Goal: Task Accomplishment & Management: Use online tool/utility

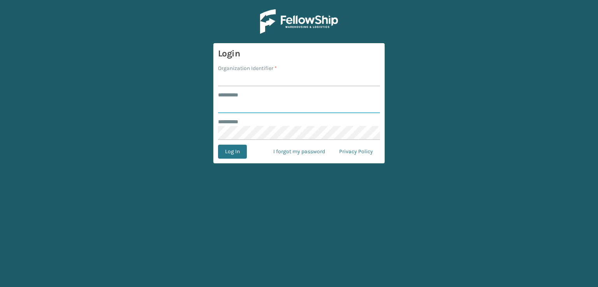
type input "***"
click at [258, 81] on input "Organization Identifier *" at bounding box center [299, 79] width 162 height 14
type input "sleepgeekz warehouse"
click at [226, 156] on button "Log In" at bounding box center [232, 152] width 29 height 14
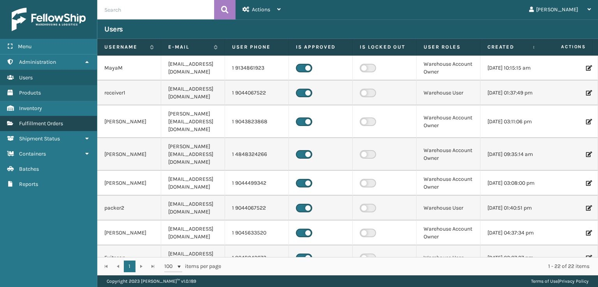
click at [55, 116] on link "Fulfillment Orders" at bounding box center [48, 123] width 97 height 15
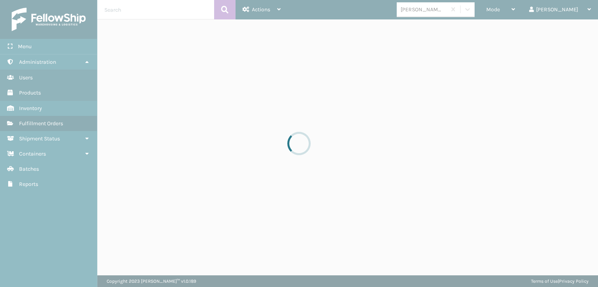
drag, startPoint x: 66, startPoint y: 124, endPoint x: 8, endPoint y: 122, distance: 58.0
click at [8, 122] on div at bounding box center [299, 143] width 598 height 287
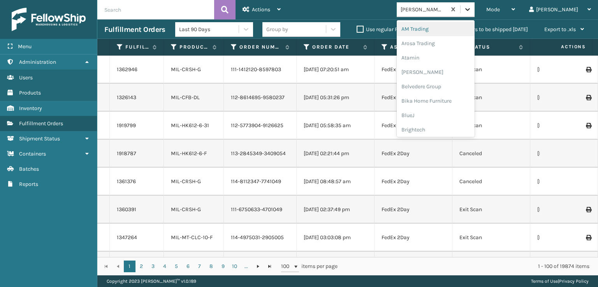
click at [471, 9] on icon at bounding box center [467, 9] width 8 height 8
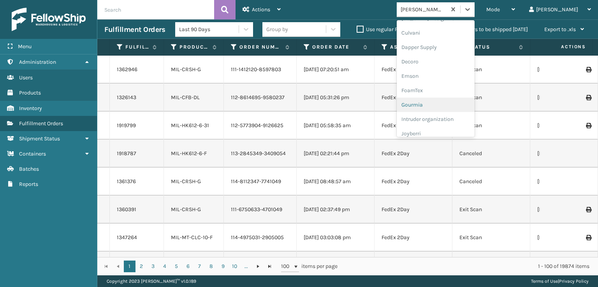
scroll to position [117, 0]
click at [454, 102] on div "FoamTex" at bounding box center [436, 99] width 78 height 14
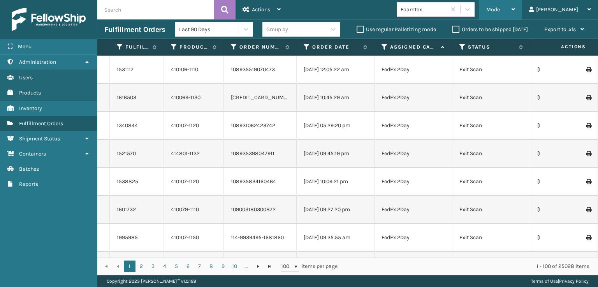
click at [517, 0] on div "Mode Regular Mode Picking Mode Labeling Mode Exit Scan Mode" at bounding box center [500, 9] width 43 height 19
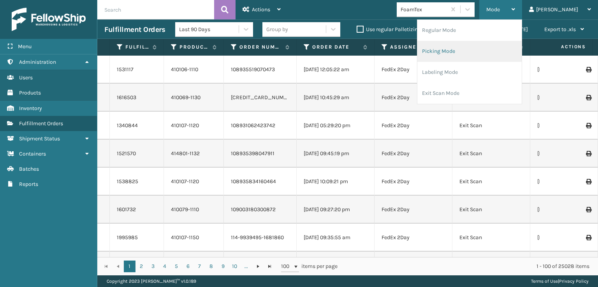
click at [483, 46] on li "Picking Mode" at bounding box center [469, 51] width 104 height 21
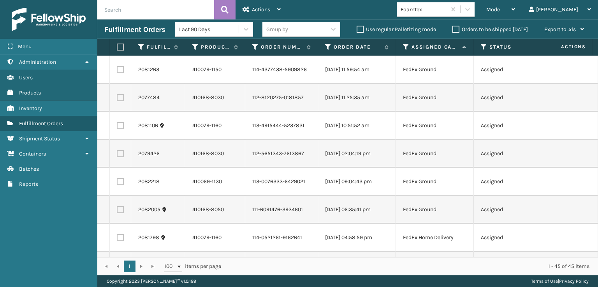
click at [119, 51] on th at bounding box center [120, 47] width 21 height 17
click at [118, 48] on label at bounding box center [119, 47] width 5 height 7
click at [117, 48] on input "checkbox" at bounding box center [117, 47] width 0 height 5
checkbox input "true"
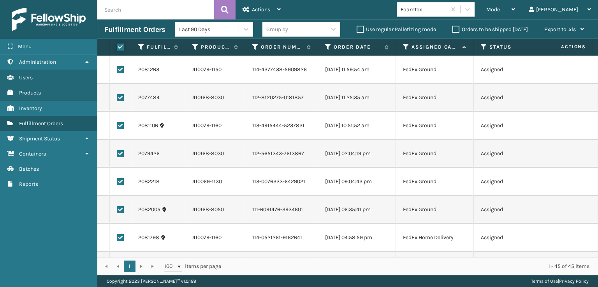
checkbox input "true"
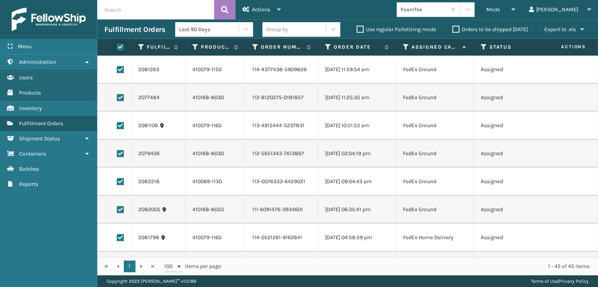
checkbox input "true"
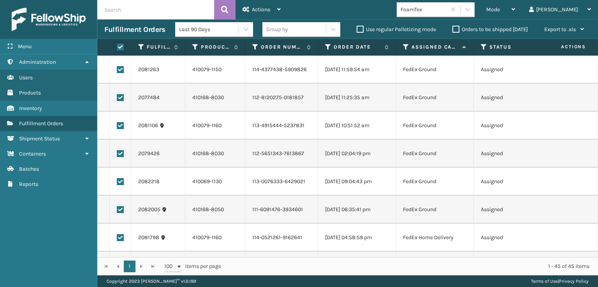
checkbox input "true"
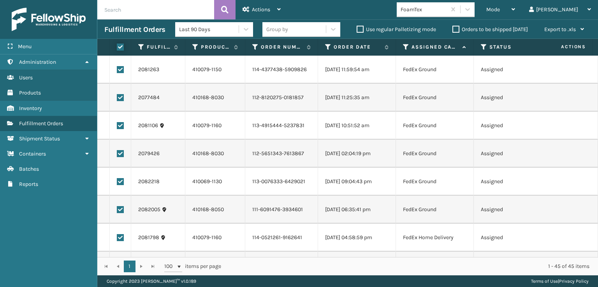
checkbox input "true"
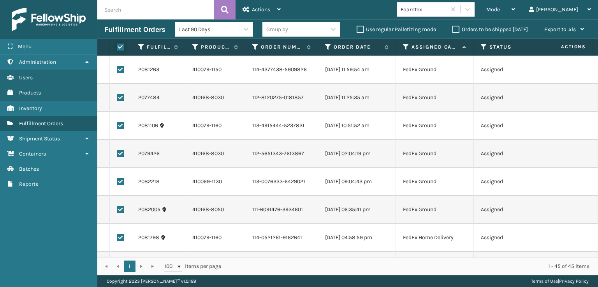
checkbox input "true"
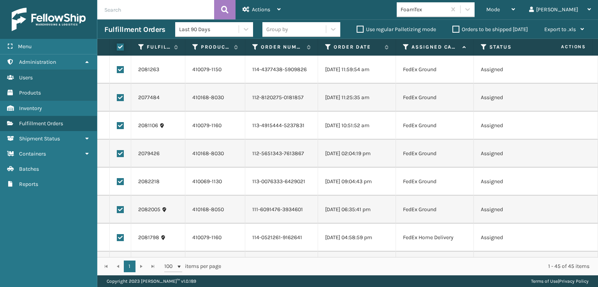
checkbox input "true"
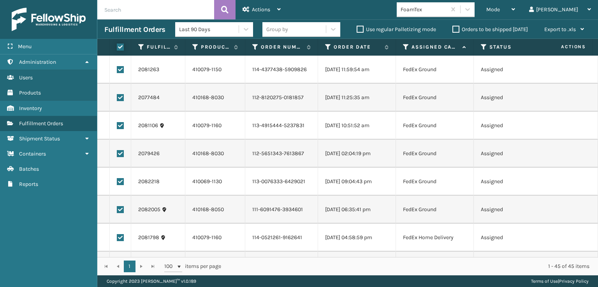
checkbox input "true"
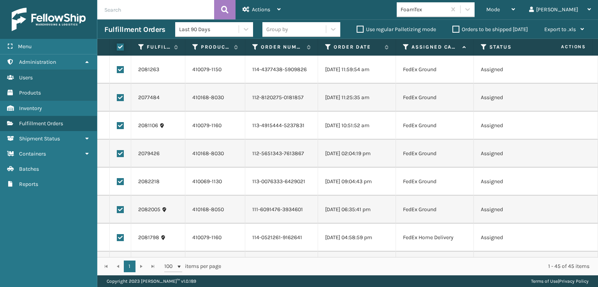
checkbox input "true"
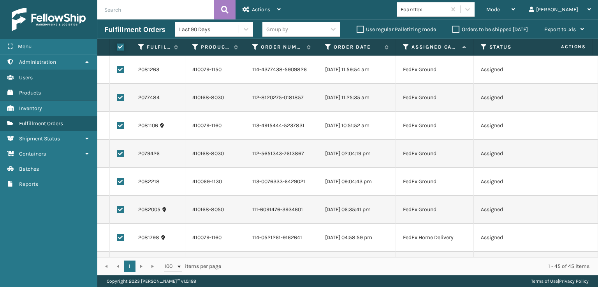
checkbox input "true"
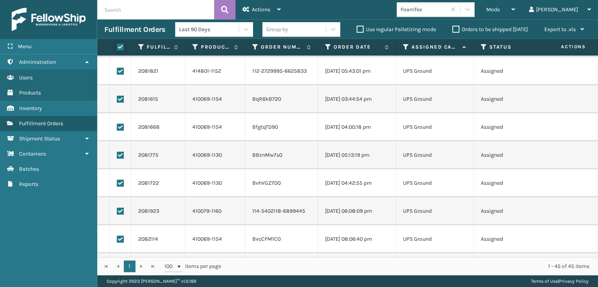
scroll to position [856, 0]
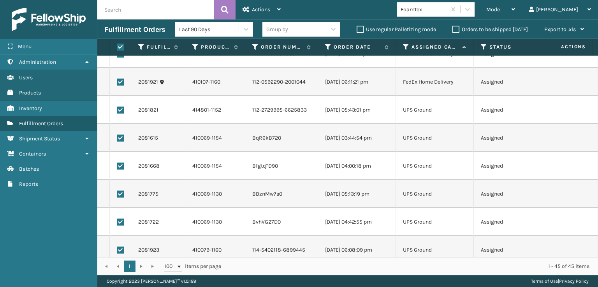
click at [117, 111] on label at bounding box center [120, 110] width 7 height 7
click at [117, 111] on input "checkbox" at bounding box center [117, 109] width 0 height 5
checkbox input "false"
click at [117, 136] on label at bounding box center [120, 138] width 7 height 7
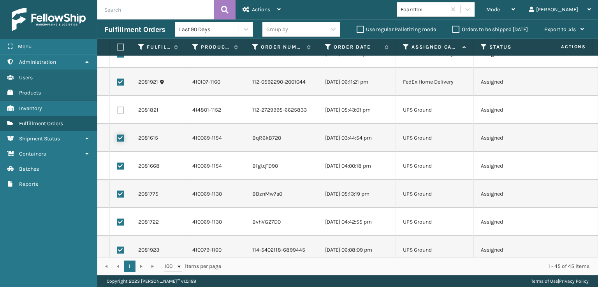
click at [117, 136] on input "checkbox" at bounding box center [117, 137] width 0 height 5
checkbox input "false"
click at [121, 167] on label at bounding box center [120, 166] width 7 height 7
click at [117, 167] on input "checkbox" at bounding box center [117, 165] width 0 height 5
checkbox input "false"
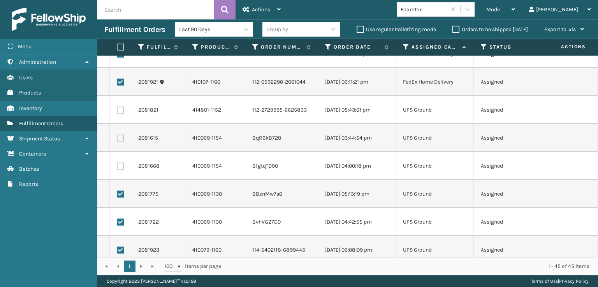
click at [120, 194] on label at bounding box center [120, 194] width 7 height 7
click at [117, 194] on input "checkbox" at bounding box center [117, 193] width 0 height 5
checkbox input "false"
click at [120, 228] on td at bounding box center [120, 222] width 21 height 28
click at [119, 223] on label at bounding box center [120, 222] width 7 height 7
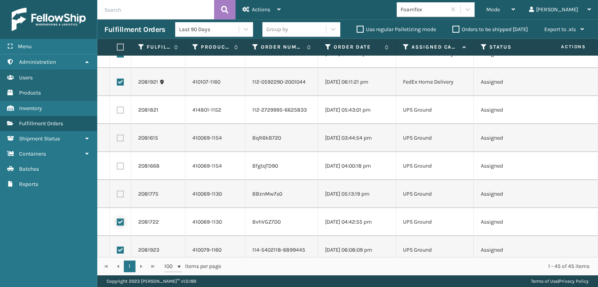
click at [117, 223] on input "checkbox" at bounding box center [117, 221] width 0 height 5
checkbox input "false"
click at [120, 249] on label at bounding box center [120, 250] width 7 height 7
click at [117, 249] on input "checkbox" at bounding box center [117, 249] width 0 height 5
checkbox input "false"
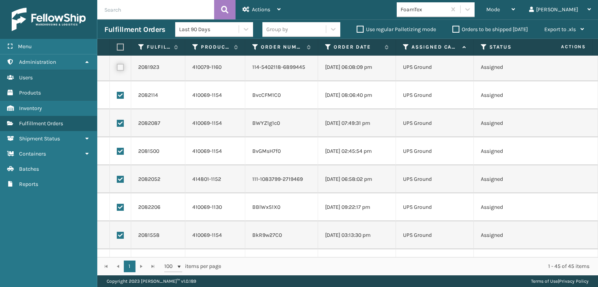
scroll to position [1051, 0]
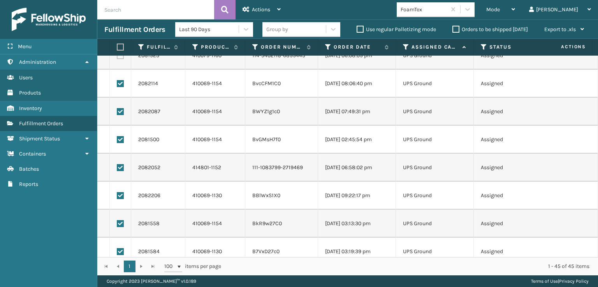
click at [118, 85] on label at bounding box center [120, 83] width 7 height 7
click at [117, 85] on input "checkbox" at bounding box center [117, 82] width 0 height 5
checkbox input "false"
click at [118, 110] on label at bounding box center [120, 111] width 7 height 7
click at [117, 110] on input "checkbox" at bounding box center [117, 110] width 0 height 5
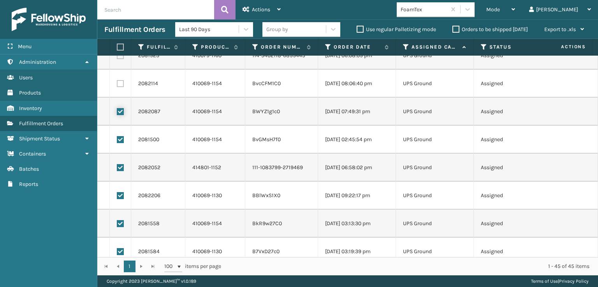
checkbox input "false"
click at [118, 143] on td at bounding box center [120, 140] width 21 height 28
click at [118, 140] on label at bounding box center [120, 139] width 7 height 7
click at [117, 140] on input "checkbox" at bounding box center [117, 138] width 0 height 5
checkbox input "false"
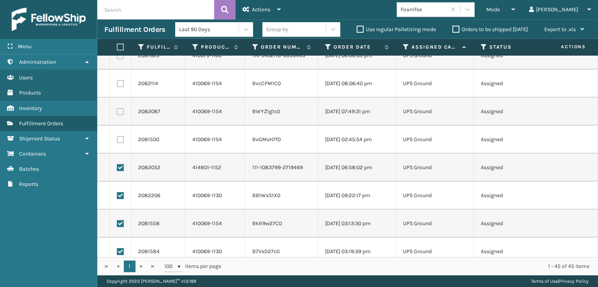
click at [118, 166] on label at bounding box center [120, 167] width 7 height 7
click at [117, 166] on input "checkbox" at bounding box center [117, 166] width 0 height 5
checkbox input "false"
drag, startPoint x: 120, startPoint y: 197, endPoint x: 120, endPoint y: 212, distance: 15.2
click at [120, 197] on label at bounding box center [120, 195] width 7 height 7
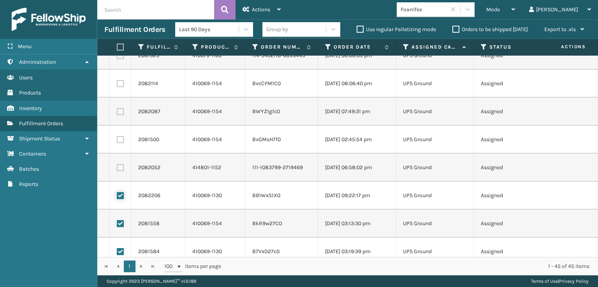
click at [117, 197] on input "checkbox" at bounding box center [117, 194] width 0 height 5
checkbox input "false"
click at [120, 224] on label at bounding box center [120, 223] width 7 height 7
click at [117, 224] on input "checkbox" at bounding box center [117, 222] width 0 height 5
checkbox input "false"
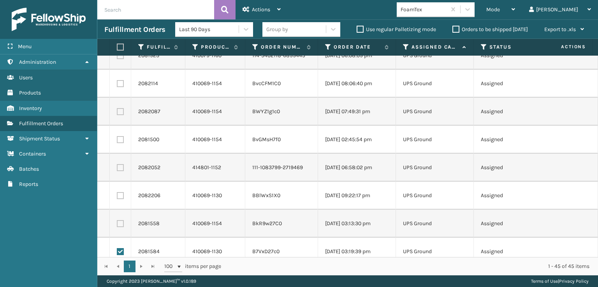
click at [120, 248] on label at bounding box center [120, 251] width 7 height 7
click at [117, 248] on input "checkbox" at bounding box center [117, 250] width 0 height 5
checkbox input "false"
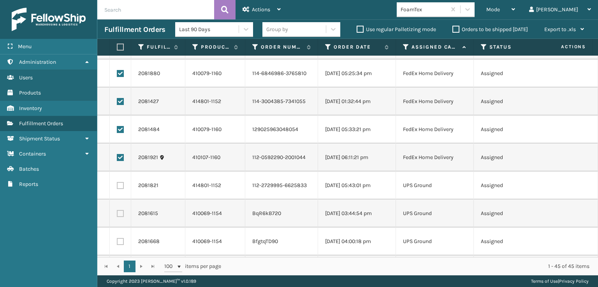
scroll to position [753, 0]
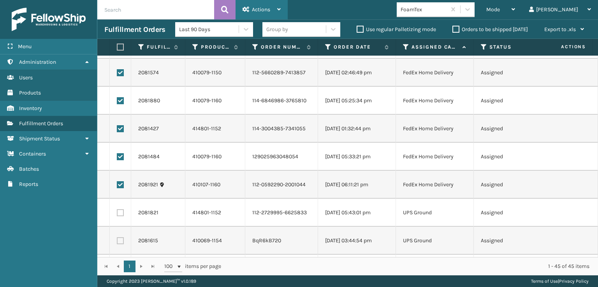
click at [246, 9] on icon at bounding box center [245, 9] width 7 height 5
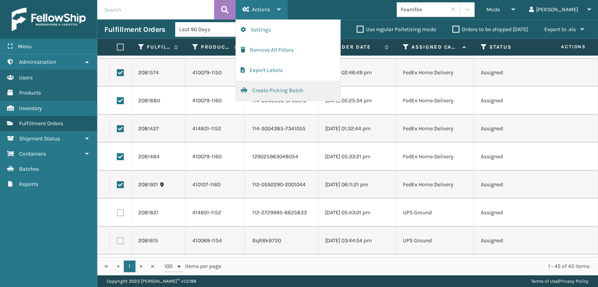
click at [267, 92] on button "Create Picking Batch" at bounding box center [288, 91] width 104 height 20
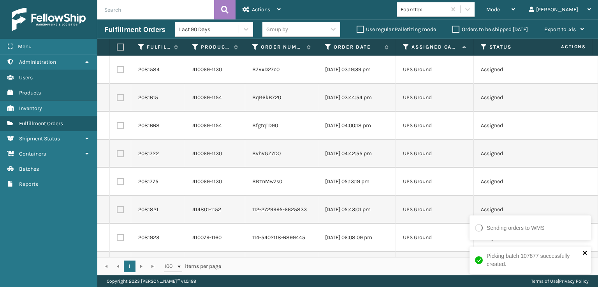
click at [583, 254] on icon "close" at bounding box center [585, 253] width 4 height 4
click at [471, 7] on icon at bounding box center [467, 9] width 8 height 8
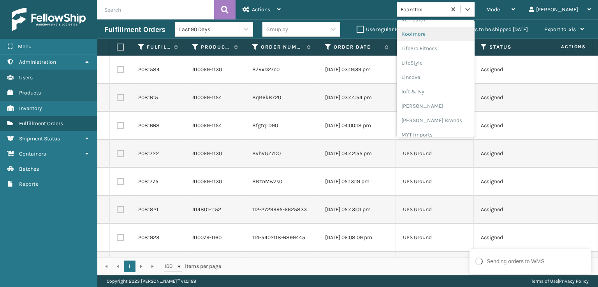
scroll to position [285, 0]
click at [468, 101] on div "[PERSON_NAME] Brands" at bounding box center [436, 104] width 78 height 14
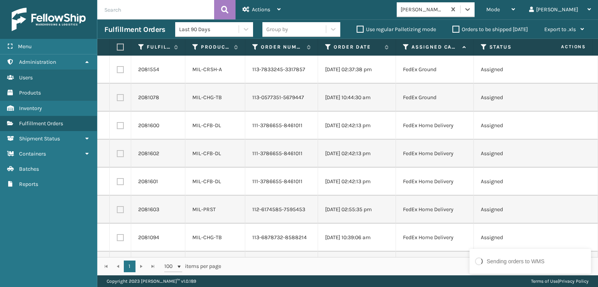
click at [118, 44] on label at bounding box center [119, 47] width 5 height 7
click at [117, 45] on input "checkbox" at bounding box center [117, 47] width 0 height 5
checkbox input "true"
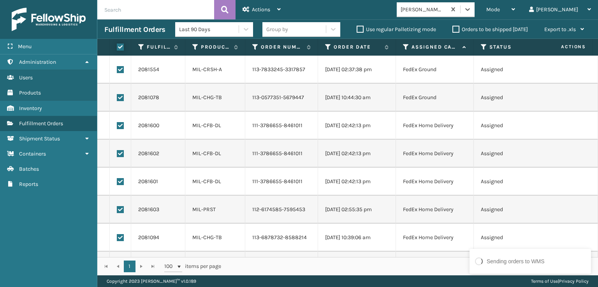
checkbox input "true"
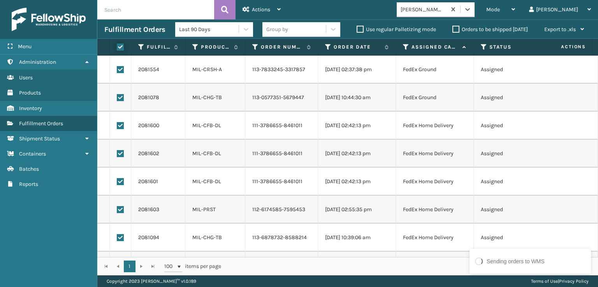
checkbox input "true"
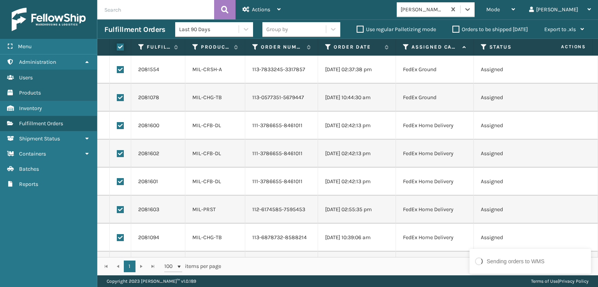
checkbox input "true"
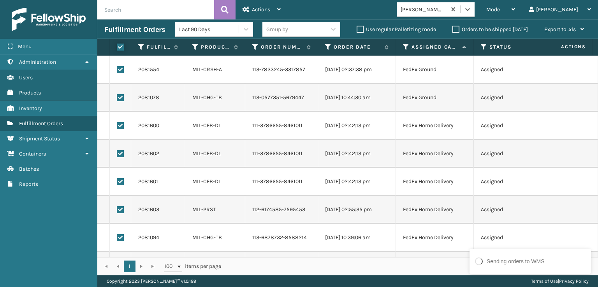
checkbox input "true"
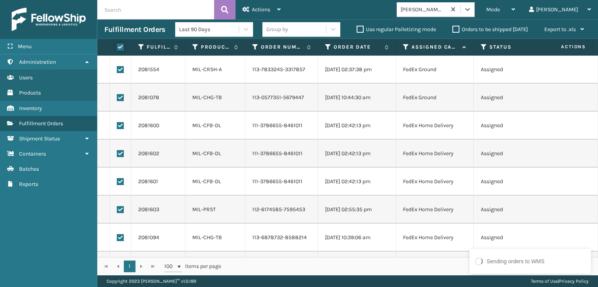
checkbox input "true"
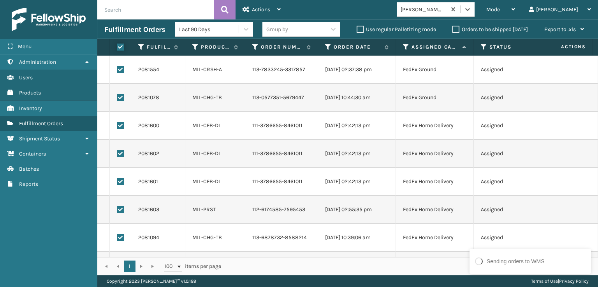
checkbox input "true"
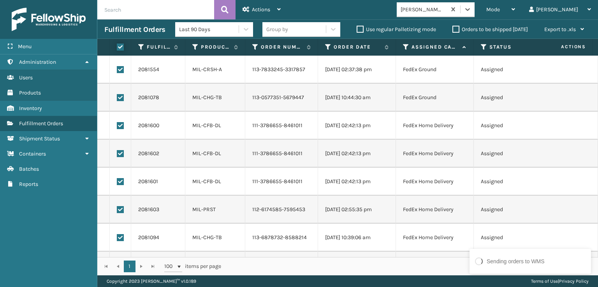
checkbox input "true"
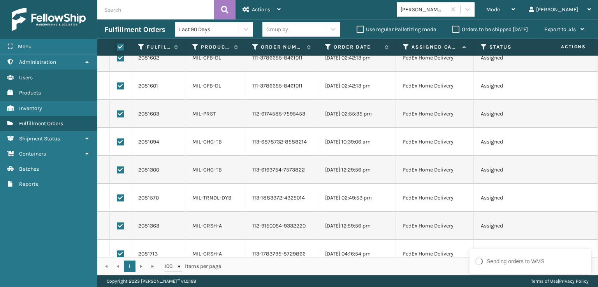
scroll to position [0, 0]
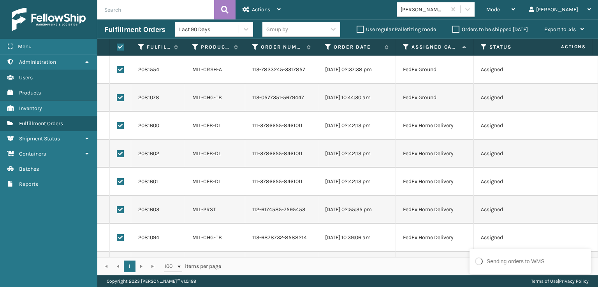
click at [118, 72] on label at bounding box center [120, 69] width 7 height 7
click at [117, 71] on input "checkbox" at bounding box center [117, 68] width 0 height 5
checkbox input "false"
click at [122, 98] on label at bounding box center [120, 97] width 7 height 7
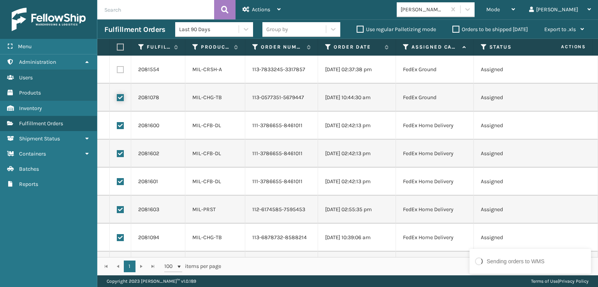
click at [117, 98] on input "checkbox" at bounding box center [117, 96] width 0 height 5
checkbox input "false"
click at [118, 129] on label at bounding box center [120, 125] width 7 height 7
click at [117, 127] on input "checkbox" at bounding box center [117, 124] width 0 height 5
checkbox input "false"
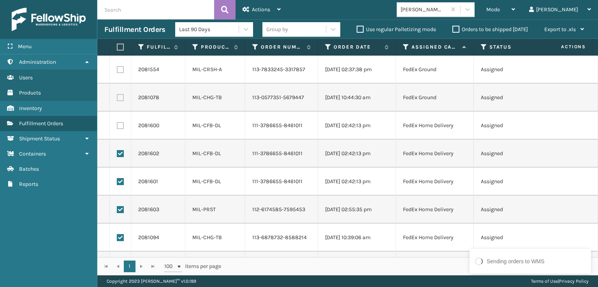
click at [118, 157] on td at bounding box center [120, 154] width 21 height 28
click at [118, 155] on label at bounding box center [120, 153] width 7 height 7
click at [117, 155] on input "checkbox" at bounding box center [117, 152] width 0 height 5
checkbox input "false"
click at [118, 180] on label at bounding box center [120, 181] width 7 height 7
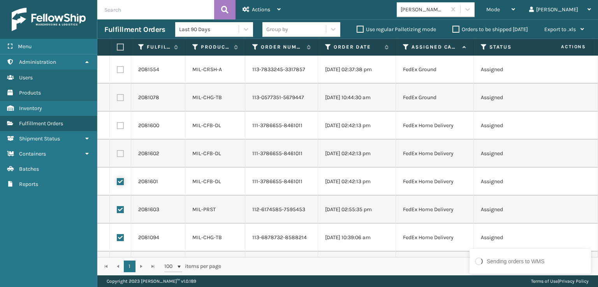
click at [117, 180] on input "checkbox" at bounding box center [117, 180] width 0 height 5
checkbox input "false"
drag, startPoint x: 121, startPoint y: 209, endPoint x: 121, endPoint y: 242, distance: 33.1
click at [121, 211] on label at bounding box center [120, 209] width 7 height 7
click at [117, 211] on input "checkbox" at bounding box center [117, 208] width 0 height 5
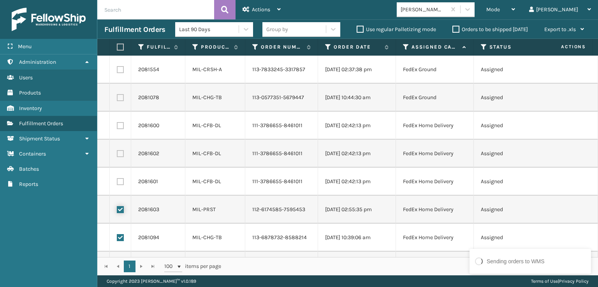
checkbox input "false"
click at [120, 233] on td at bounding box center [120, 238] width 21 height 28
click at [121, 235] on label at bounding box center [120, 237] width 7 height 7
click at [117, 235] on input "checkbox" at bounding box center [117, 236] width 0 height 5
checkbox input "false"
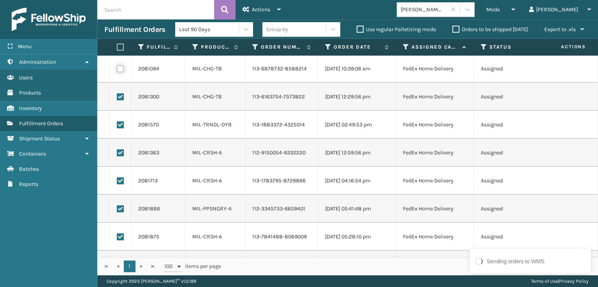
scroll to position [156, 0]
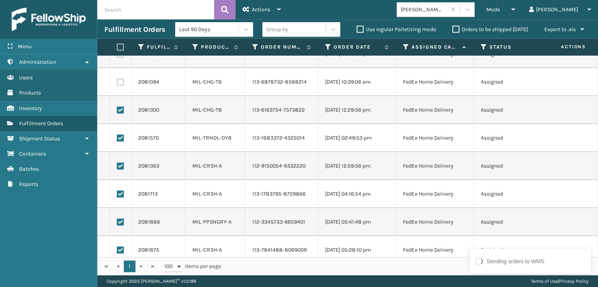
click at [117, 110] on label at bounding box center [120, 110] width 7 height 7
click at [117, 110] on input "checkbox" at bounding box center [117, 109] width 0 height 5
checkbox input "false"
click at [116, 140] on td at bounding box center [120, 138] width 21 height 28
click at [118, 139] on label at bounding box center [120, 138] width 7 height 7
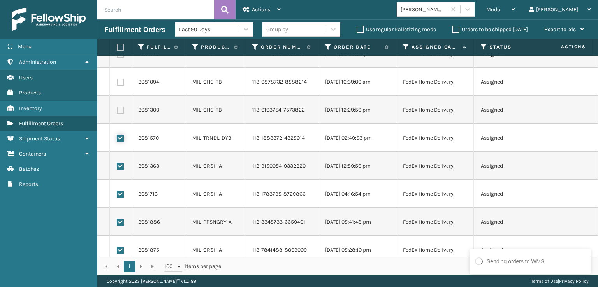
click at [117, 139] on input "checkbox" at bounding box center [117, 137] width 0 height 5
checkbox input "false"
click at [118, 165] on label at bounding box center [120, 166] width 7 height 7
click at [117, 165] on input "checkbox" at bounding box center [117, 165] width 0 height 5
checkbox input "false"
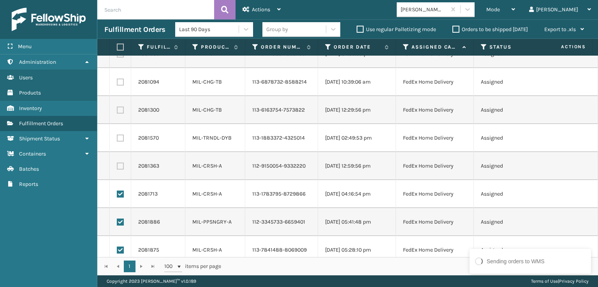
click at [119, 193] on label at bounding box center [120, 194] width 7 height 7
click at [117, 193] on input "checkbox" at bounding box center [117, 193] width 0 height 5
checkbox input "false"
click at [120, 219] on label at bounding box center [120, 222] width 7 height 7
click at [117, 219] on input "checkbox" at bounding box center [117, 221] width 0 height 5
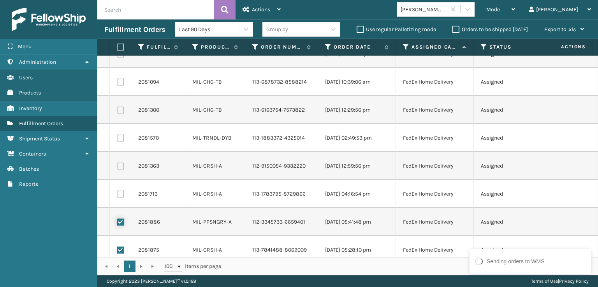
checkbox input "false"
click at [121, 249] on label at bounding box center [120, 250] width 7 height 7
click at [117, 249] on input "checkbox" at bounding box center [117, 249] width 0 height 5
checkbox input "false"
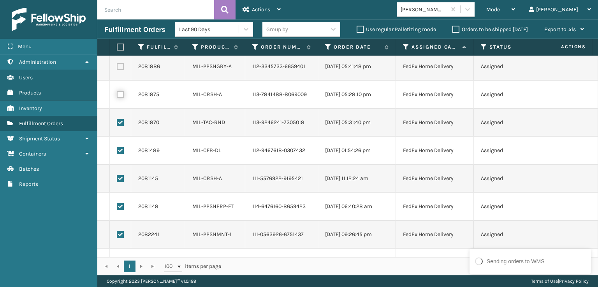
scroll to position [311, 0]
click at [119, 123] on label at bounding box center [120, 122] width 7 height 7
click at [117, 123] on input "checkbox" at bounding box center [117, 121] width 0 height 5
checkbox input "false"
click at [125, 150] on td at bounding box center [120, 151] width 21 height 28
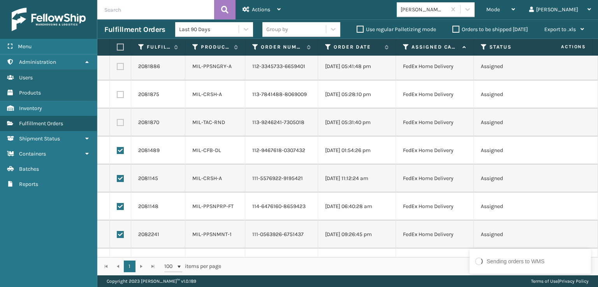
drag, startPoint x: 121, startPoint y: 145, endPoint x: 120, endPoint y: 151, distance: 6.3
click at [121, 145] on td at bounding box center [120, 151] width 21 height 28
click at [120, 158] on td at bounding box center [120, 151] width 21 height 28
click at [120, 149] on label at bounding box center [120, 150] width 7 height 7
click at [117, 149] on input "checkbox" at bounding box center [117, 149] width 0 height 5
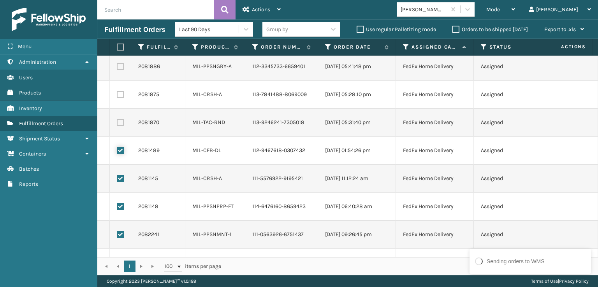
checkbox input "false"
click at [121, 181] on label at bounding box center [120, 178] width 7 height 7
click at [117, 180] on input "checkbox" at bounding box center [117, 177] width 0 height 5
checkbox input "false"
click at [120, 211] on td at bounding box center [120, 207] width 21 height 28
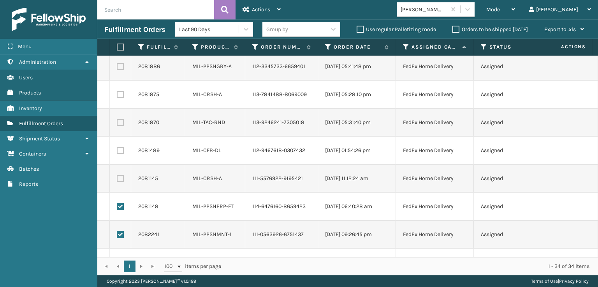
click at [119, 204] on label at bounding box center [120, 206] width 7 height 7
click at [117, 204] on input "checkbox" at bounding box center [117, 205] width 0 height 5
checkbox input "false"
click at [121, 239] on td at bounding box center [120, 235] width 21 height 28
click at [122, 235] on label at bounding box center [120, 234] width 7 height 7
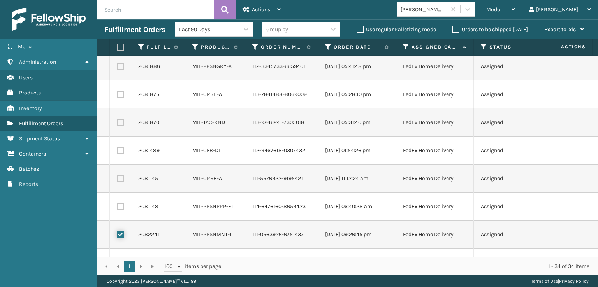
click at [117, 235] on input "checkbox" at bounding box center [117, 233] width 0 height 5
checkbox input "false"
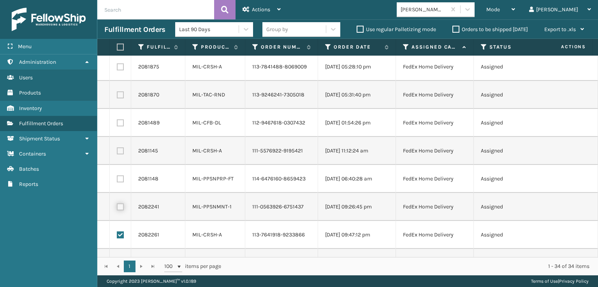
scroll to position [389, 0]
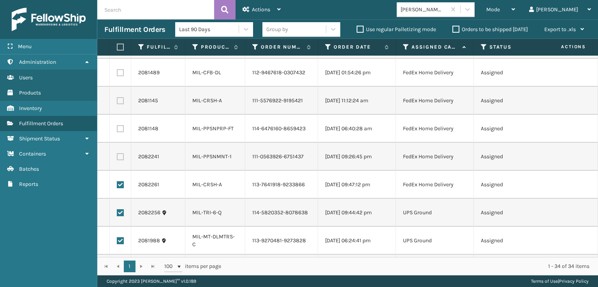
click at [117, 184] on label at bounding box center [120, 184] width 7 height 7
click at [117, 184] on input "checkbox" at bounding box center [117, 183] width 0 height 5
checkbox input "false"
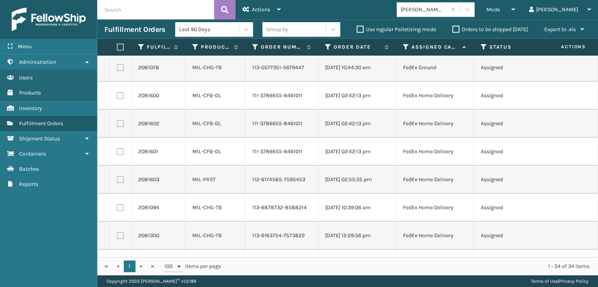
scroll to position [0, 0]
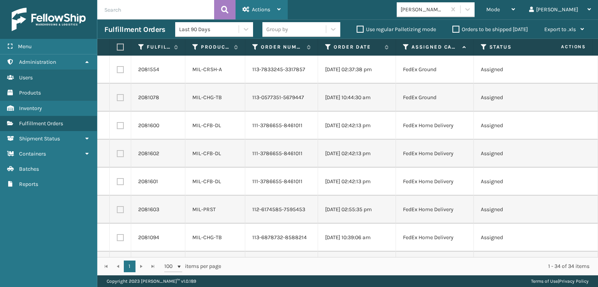
click at [269, 11] on span "Actions" at bounding box center [261, 9] width 18 height 7
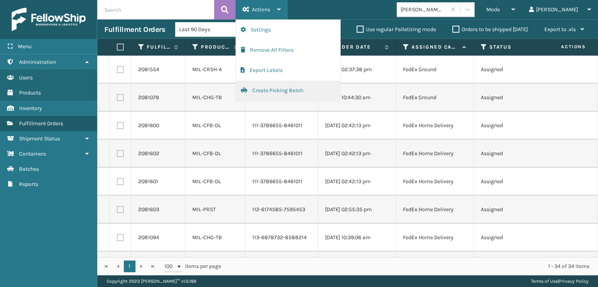
click at [278, 93] on button "Create Picking Batch" at bounding box center [288, 91] width 104 height 20
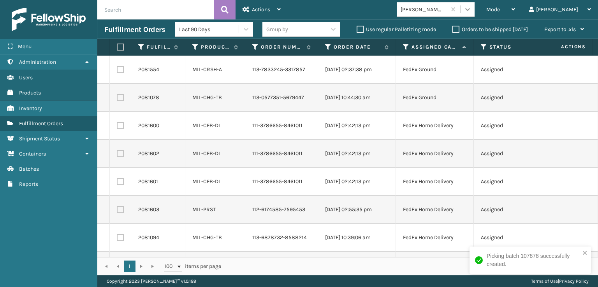
click at [474, 13] on div at bounding box center [467, 9] width 14 height 14
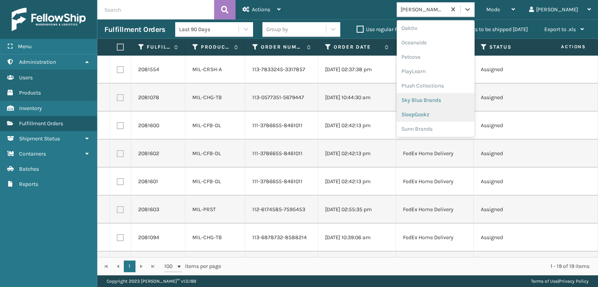
scroll to position [390, 0]
click at [455, 85] on div "Plush Collections" at bounding box center [436, 85] width 78 height 14
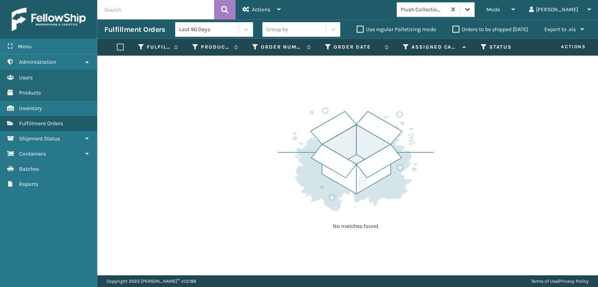
click at [471, 10] on icon at bounding box center [467, 9] width 8 height 8
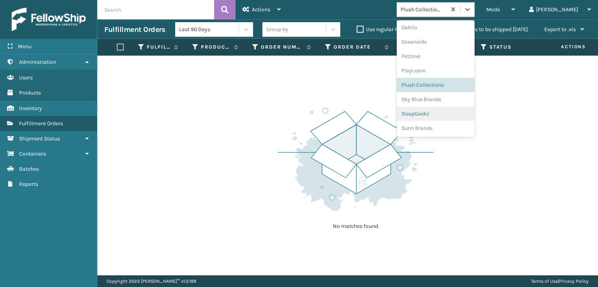
click at [453, 116] on div "SleepGeekz" at bounding box center [436, 114] width 78 height 14
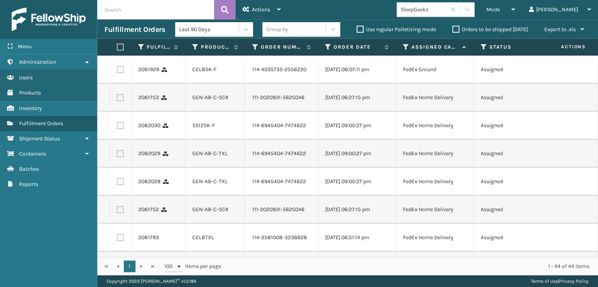
click at [120, 69] on label at bounding box center [120, 69] width 7 height 7
click at [117, 69] on input "checkbox" at bounding box center [117, 68] width 0 height 5
checkbox input "true"
click at [120, 111] on td at bounding box center [120, 98] width 21 height 28
click at [120, 101] on label at bounding box center [120, 97] width 7 height 7
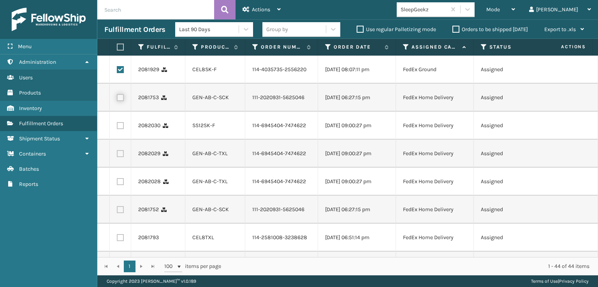
click at [117, 99] on input "checkbox" at bounding box center [117, 96] width 0 height 5
checkbox input "true"
click at [121, 129] on label at bounding box center [120, 125] width 7 height 7
click at [117, 127] on input "checkbox" at bounding box center [117, 124] width 0 height 5
checkbox input "true"
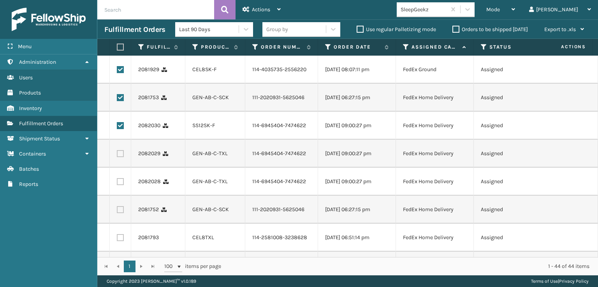
click at [121, 157] on label at bounding box center [120, 153] width 7 height 7
click at [117, 155] on input "checkbox" at bounding box center [117, 152] width 0 height 5
checkbox input "true"
click at [120, 185] on label at bounding box center [120, 181] width 7 height 7
click at [117, 183] on input "checkbox" at bounding box center [117, 180] width 0 height 5
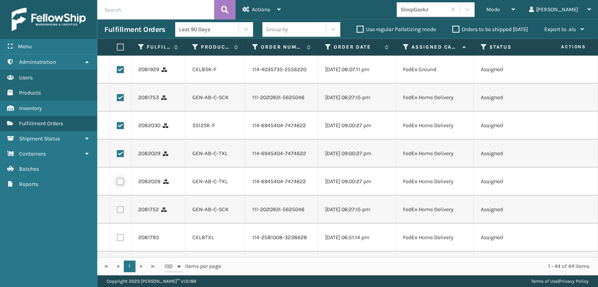
checkbox input "true"
drag, startPoint x: 121, startPoint y: 235, endPoint x: 125, endPoint y: 218, distance: 17.5
click at [121, 213] on label at bounding box center [120, 209] width 7 height 7
click at [117, 211] on input "checkbox" at bounding box center [117, 208] width 0 height 5
checkbox input "true"
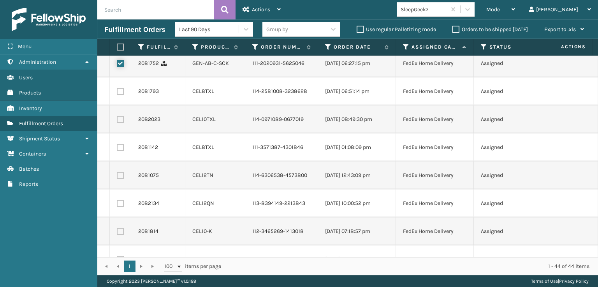
scroll to position [156, 0]
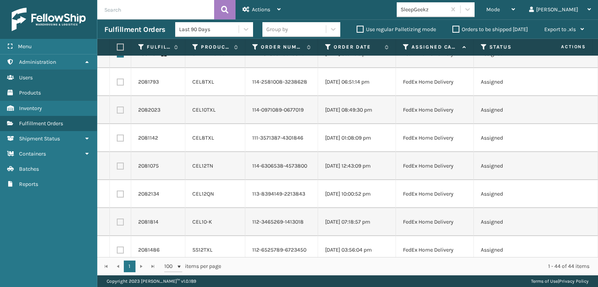
click at [118, 86] on label at bounding box center [120, 82] width 7 height 7
click at [117, 84] on input "checkbox" at bounding box center [117, 81] width 0 height 5
checkbox input "true"
click at [119, 114] on label at bounding box center [120, 110] width 7 height 7
click at [117, 112] on input "checkbox" at bounding box center [117, 109] width 0 height 5
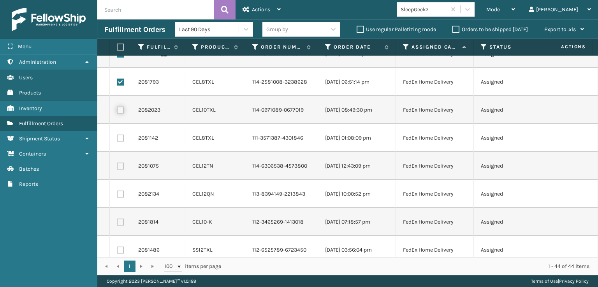
checkbox input "true"
click at [118, 152] on td at bounding box center [120, 138] width 21 height 28
click at [121, 142] on label at bounding box center [120, 138] width 7 height 7
click at [117, 140] on input "checkbox" at bounding box center [117, 137] width 0 height 5
checkbox input "true"
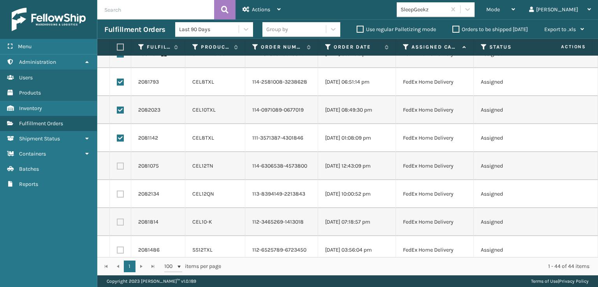
click at [121, 170] on label at bounding box center [120, 166] width 7 height 7
click at [117, 168] on input "checkbox" at bounding box center [117, 165] width 0 height 5
checkbox input "true"
click at [119, 198] on label at bounding box center [120, 194] width 7 height 7
click at [117, 196] on input "checkbox" at bounding box center [117, 193] width 0 height 5
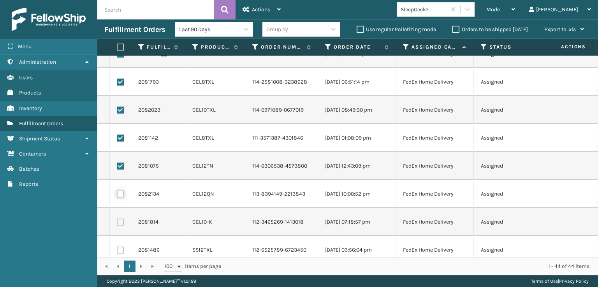
checkbox input "true"
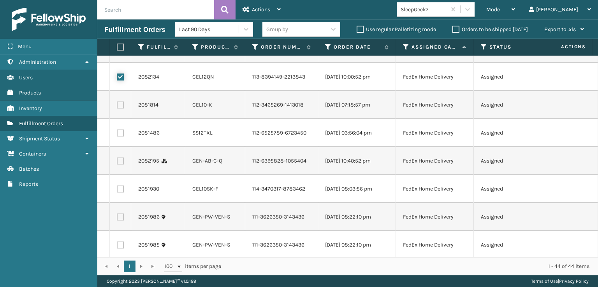
scroll to position [311, 0]
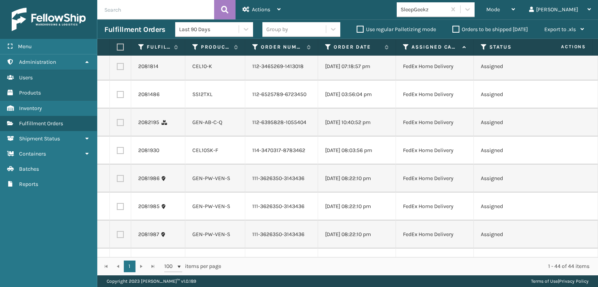
click at [121, 70] on label at bounding box center [120, 66] width 7 height 7
click at [117, 68] on input "checkbox" at bounding box center [117, 65] width 0 height 5
checkbox input "true"
click at [122, 98] on label at bounding box center [120, 94] width 7 height 7
click at [117, 96] on input "checkbox" at bounding box center [117, 93] width 0 height 5
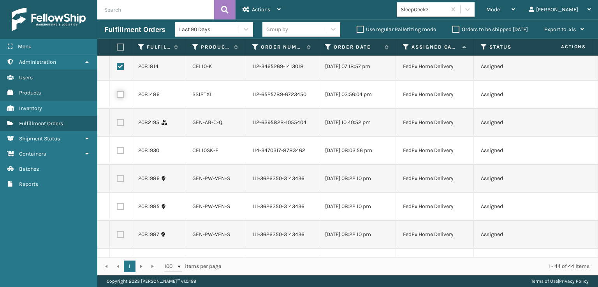
checkbox input "true"
click at [119, 126] on label at bounding box center [120, 122] width 7 height 7
click at [117, 124] on input "checkbox" at bounding box center [117, 121] width 0 height 5
checkbox input "true"
click at [121, 154] on label at bounding box center [120, 150] width 7 height 7
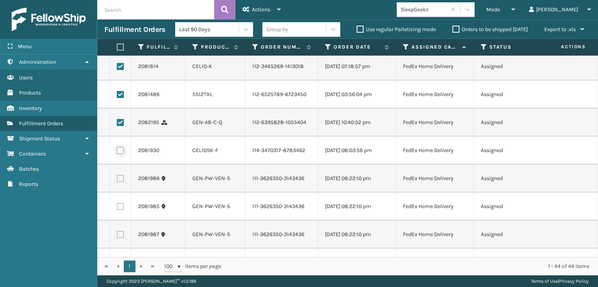
click at [117, 152] on input "checkbox" at bounding box center [117, 149] width 0 height 5
checkbox input "true"
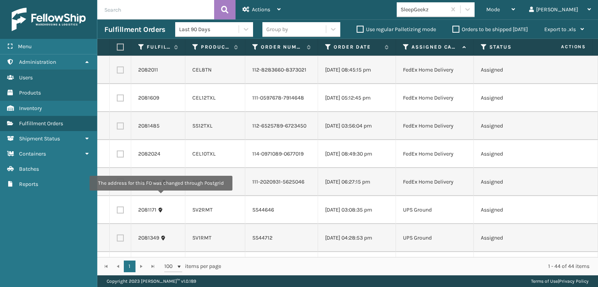
scroll to position [545, 0]
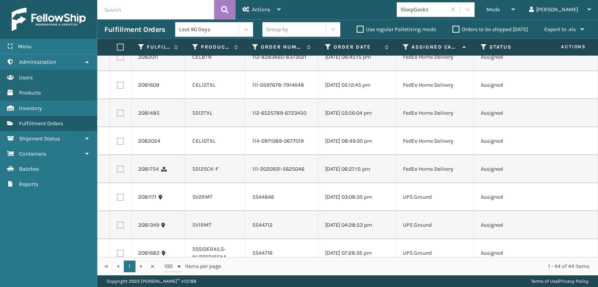
click at [117, 61] on label at bounding box center [120, 57] width 7 height 7
click at [117, 59] on input "checkbox" at bounding box center [117, 56] width 0 height 5
checkbox input "true"
click at [118, 89] on label at bounding box center [120, 85] width 7 height 7
click at [117, 87] on input "checkbox" at bounding box center [117, 84] width 0 height 5
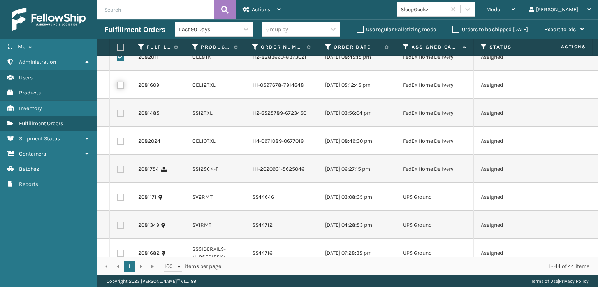
checkbox input "true"
click at [122, 117] on label at bounding box center [120, 113] width 7 height 7
click at [117, 115] on input "checkbox" at bounding box center [117, 112] width 0 height 5
checkbox input "true"
click at [120, 145] on label at bounding box center [120, 141] width 7 height 7
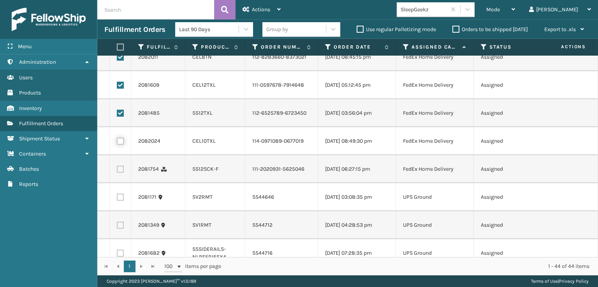
click at [117, 143] on input "checkbox" at bounding box center [117, 140] width 0 height 5
checkbox input "true"
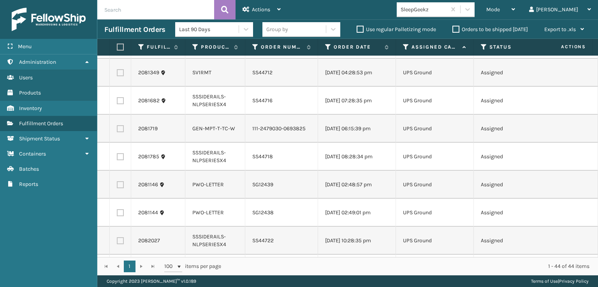
scroll to position [700, 0]
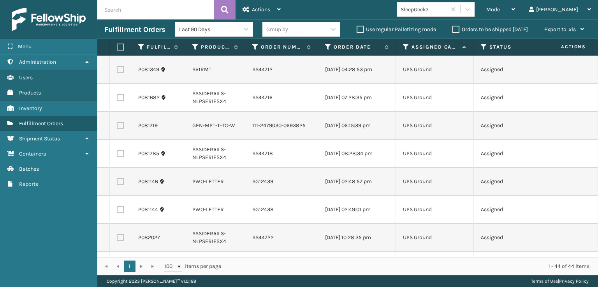
click at [121, 17] on label at bounding box center [120, 13] width 7 height 7
click at [117, 15] on input "checkbox" at bounding box center [117, 12] width 0 height 5
checkbox input "true"
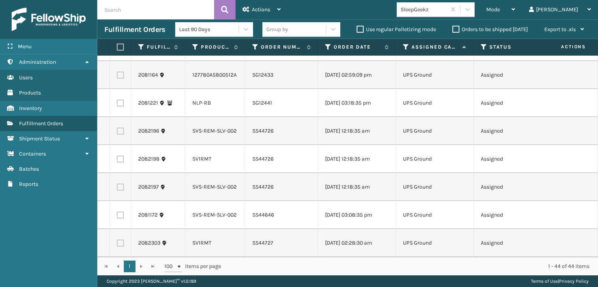
scroll to position [1149, 0]
click at [263, 19] on div "Actions" at bounding box center [261, 9] width 38 height 19
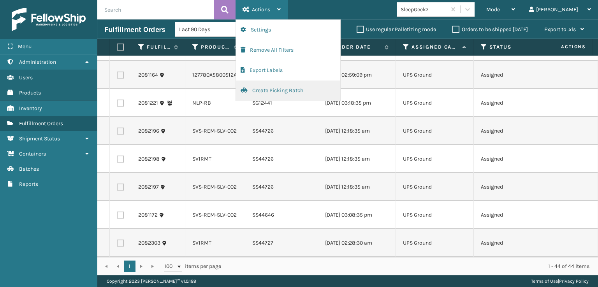
click at [285, 93] on button "Create Picking Batch" at bounding box center [288, 91] width 104 height 20
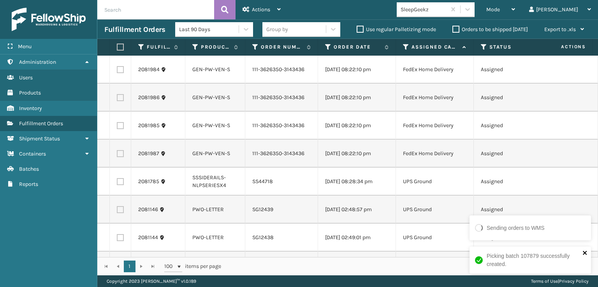
click at [583, 253] on icon "close" at bounding box center [585, 253] width 4 height 4
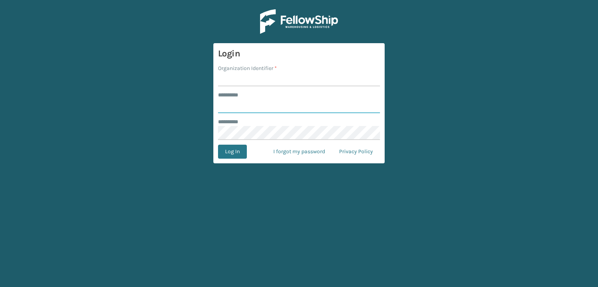
type input "***"
click at [230, 81] on input "Organization Identifier *" at bounding box center [299, 79] width 162 height 14
type input "sleepgeekz warehouse"
click at [239, 160] on form "Login Organization Identifier * sleepgeekz warehouse ******** * *** ******** * …" at bounding box center [298, 103] width 171 height 120
click at [237, 154] on button "Log In" at bounding box center [232, 152] width 29 height 14
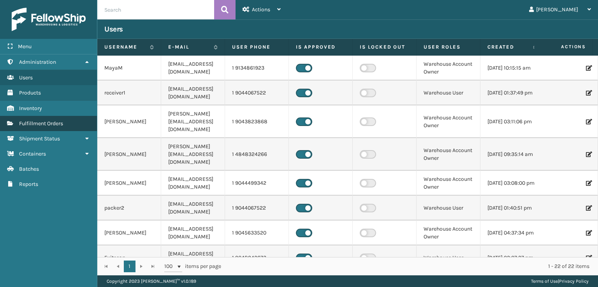
click at [23, 121] on span "Fulfillment Orders" at bounding box center [41, 123] width 44 height 7
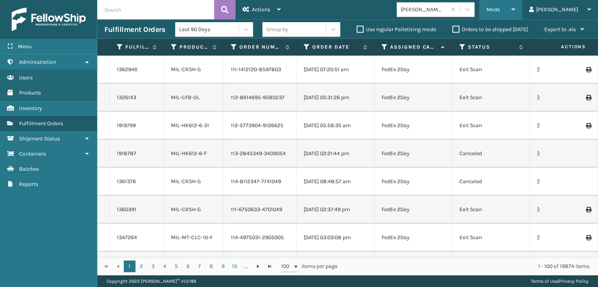
click at [515, 9] on div "Mode" at bounding box center [500, 9] width 29 height 19
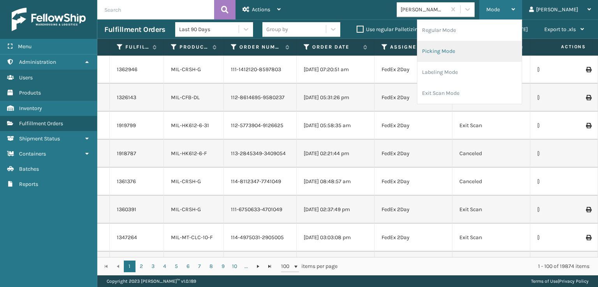
click at [479, 47] on li "Picking Mode" at bounding box center [469, 51] width 104 height 21
